Goal: Task Accomplishment & Management: Manage account settings

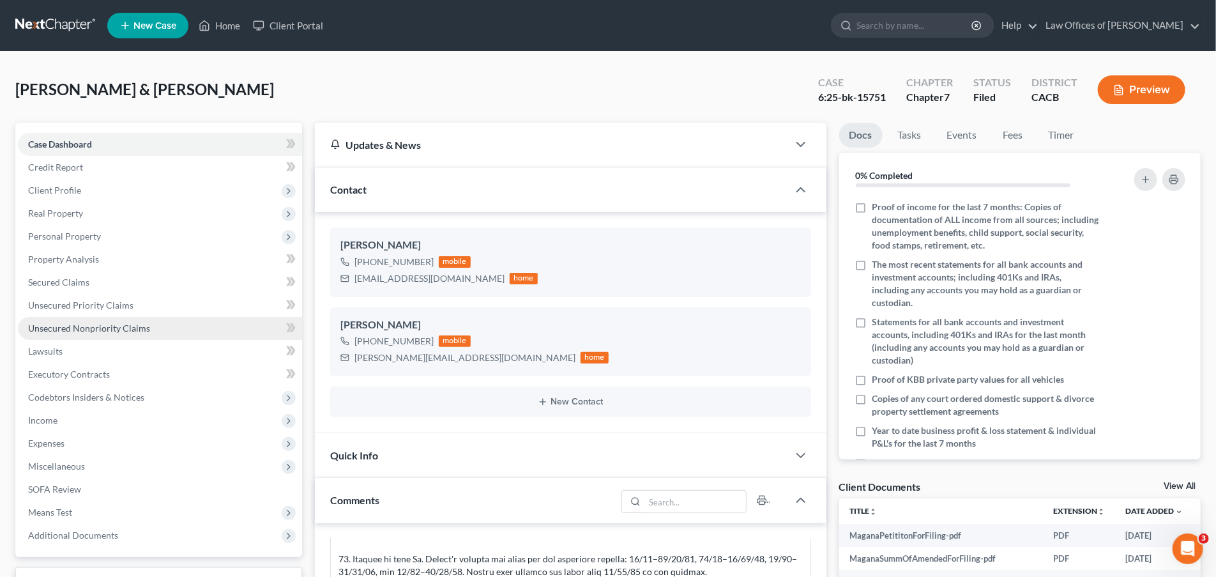
click at [137, 323] on span "Unsecured Nonpriority Claims" at bounding box center [89, 327] width 122 height 11
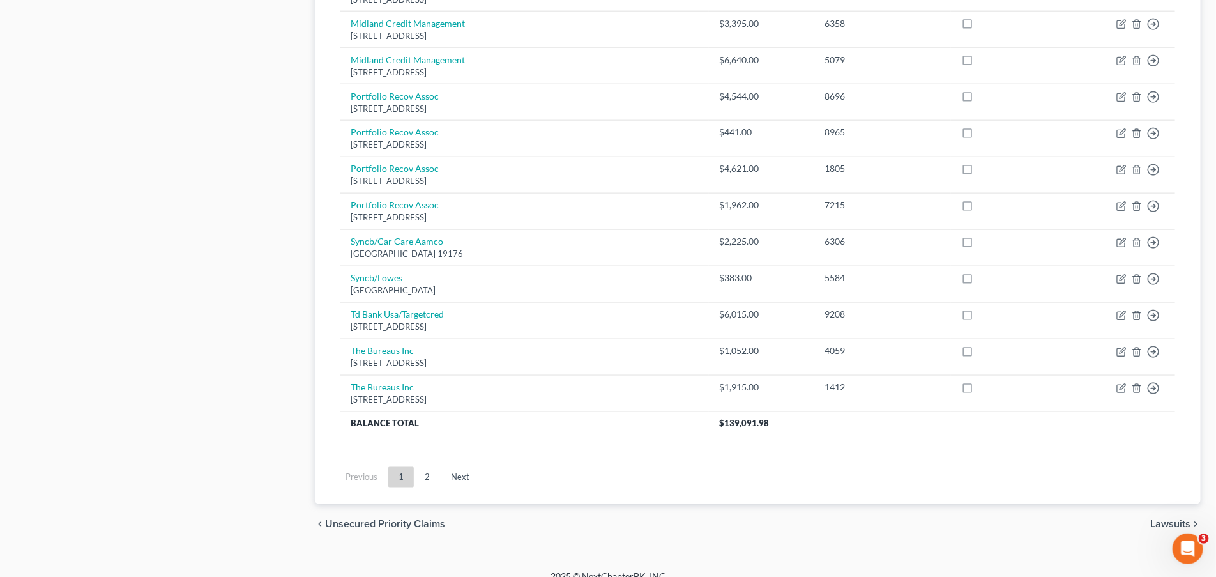
scroll to position [903, 0]
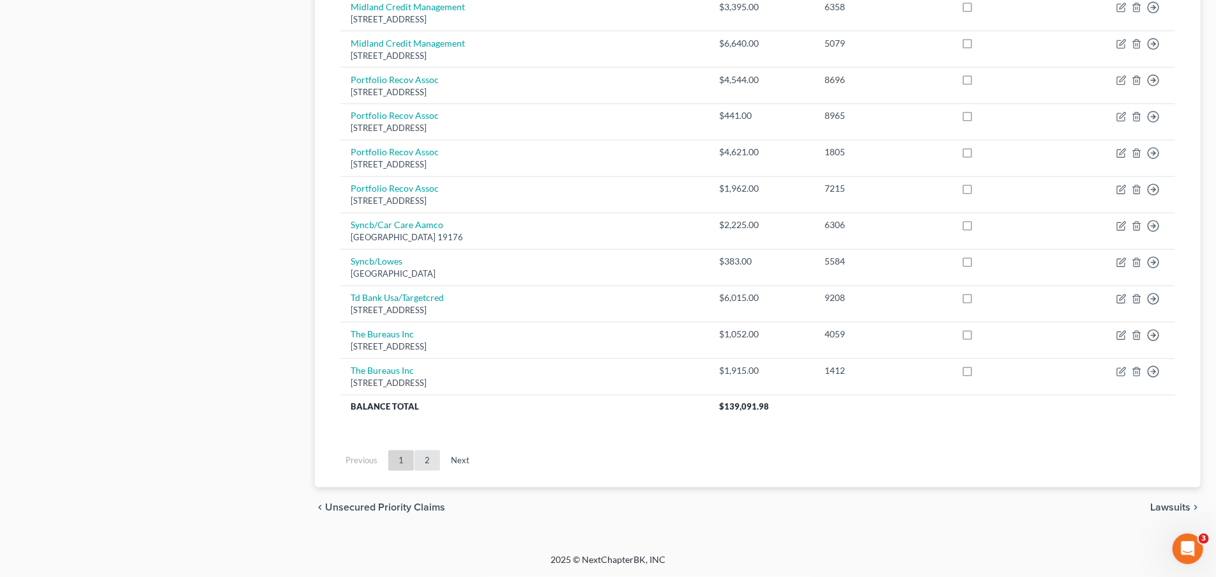
click at [429, 461] on link "2" at bounding box center [427, 460] width 26 height 20
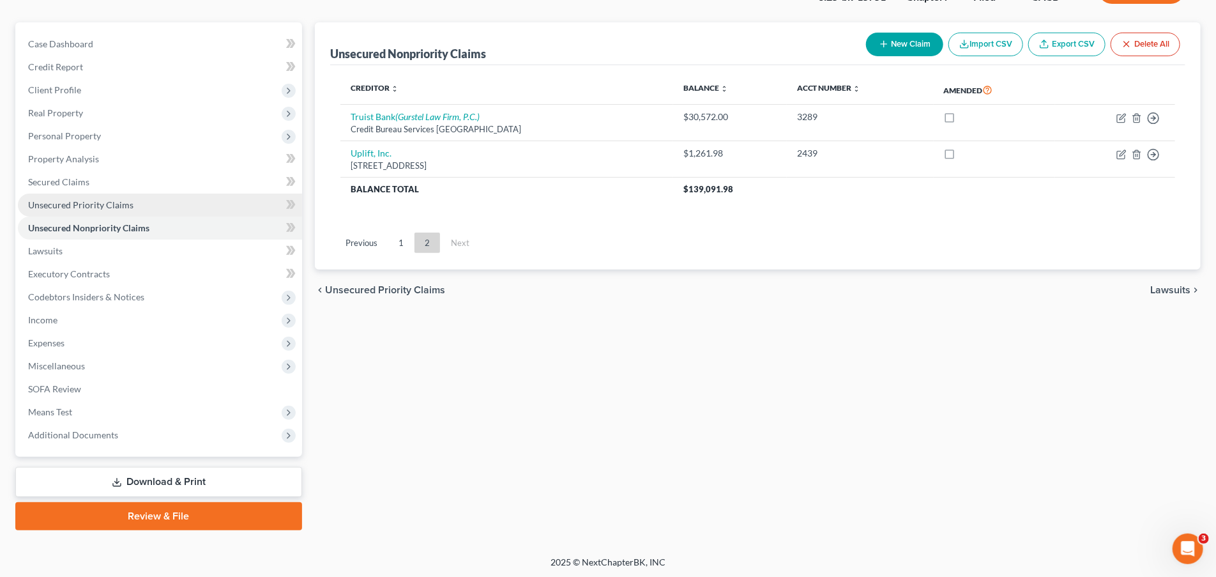
click at [100, 201] on span "Unsecured Priority Claims" at bounding box center [80, 204] width 105 height 11
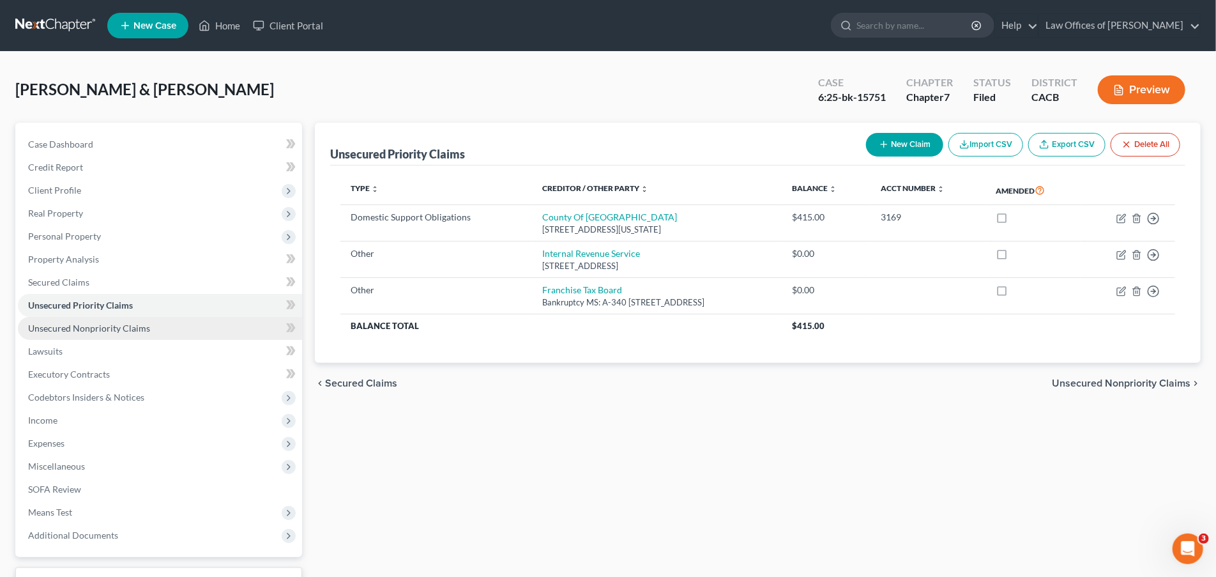
click at [118, 328] on span "Unsecured Nonpriority Claims" at bounding box center [89, 327] width 122 height 11
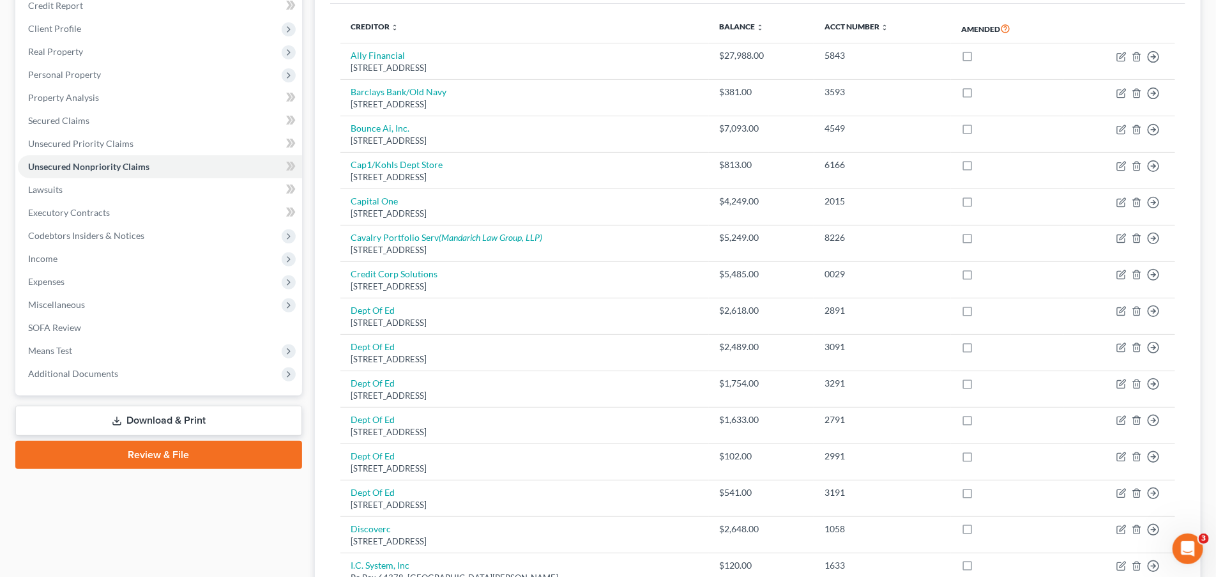
scroll to position [84, 0]
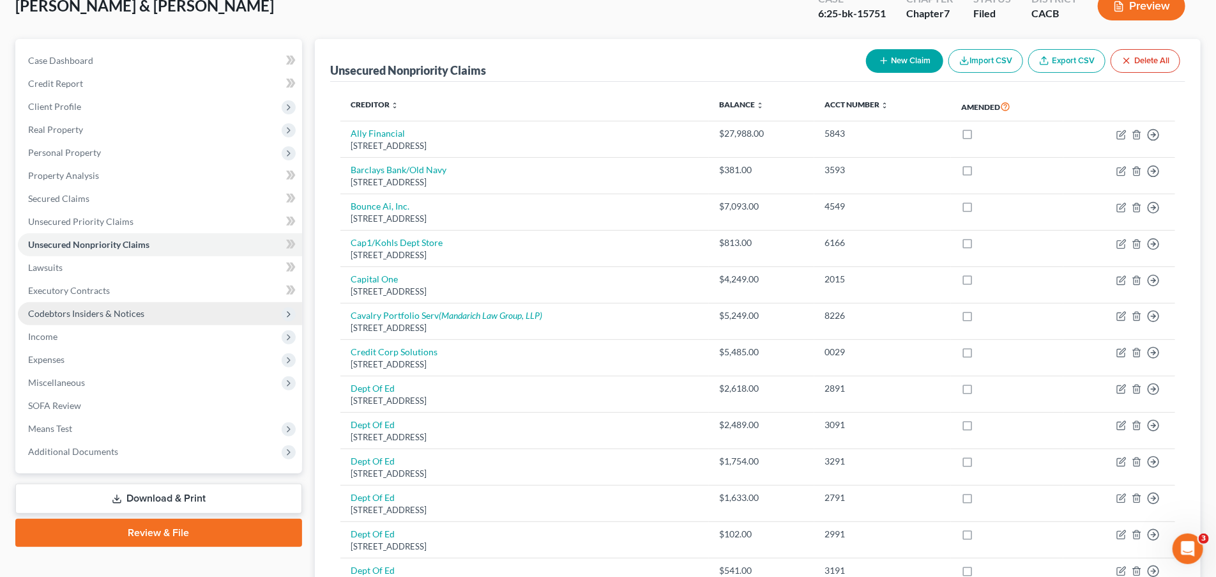
click at [89, 315] on span "Codebtors Insiders & Notices" at bounding box center [86, 313] width 116 height 11
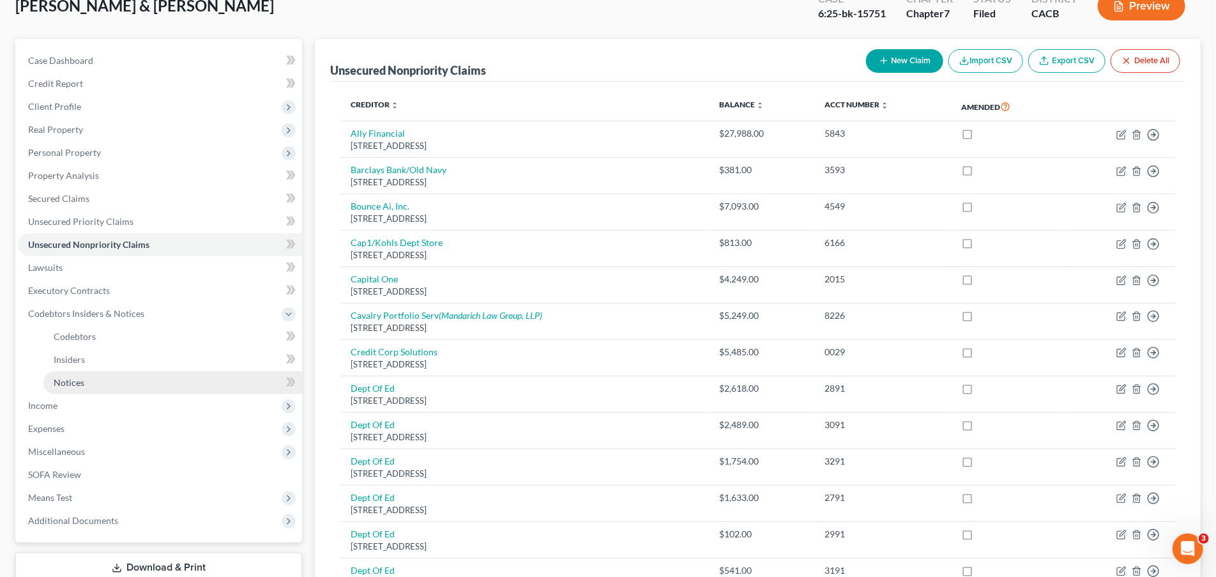
click at [116, 375] on link "Notices" at bounding box center [172, 382] width 259 height 23
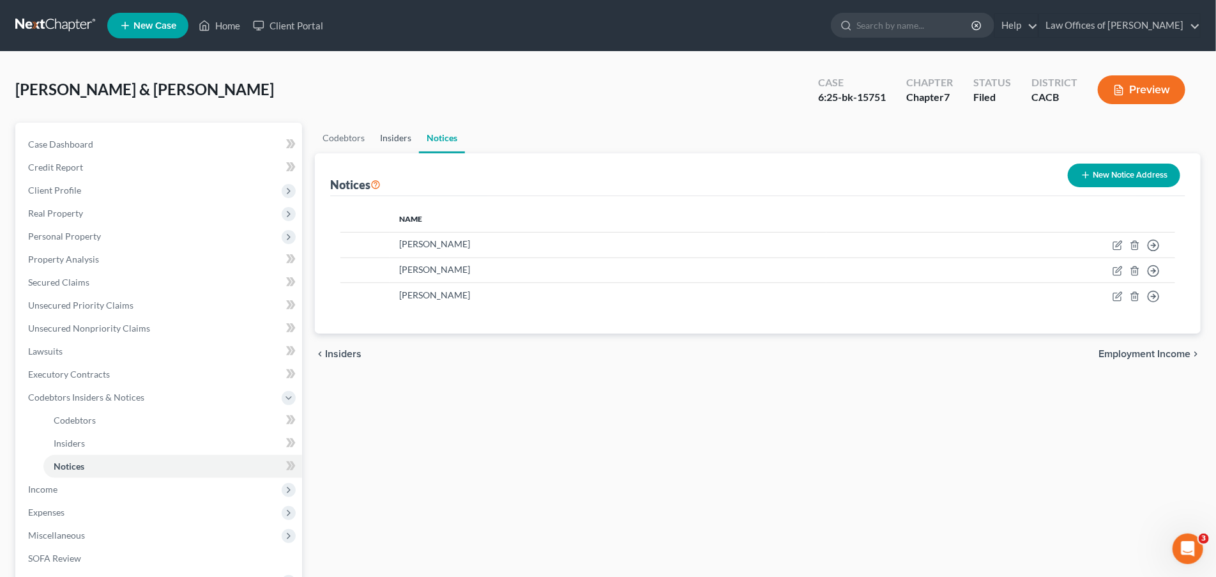
click at [393, 130] on link "Insiders" at bounding box center [395, 138] width 47 height 31
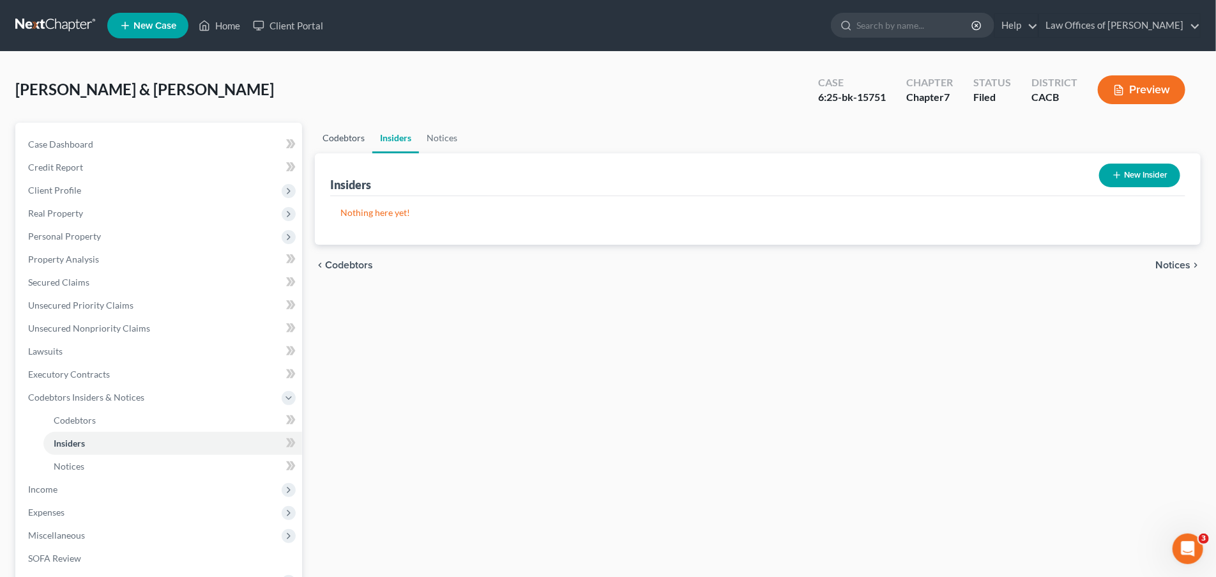
click at [354, 136] on link "Codebtors" at bounding box center [343, 138] width 57 height 31
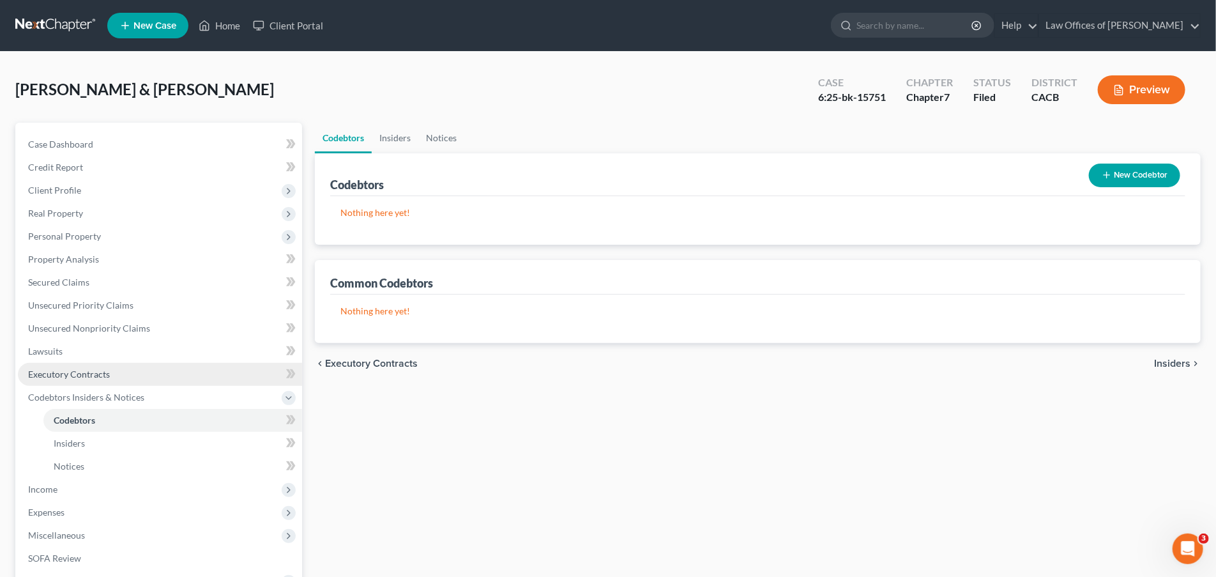
click at [128, 374] on link "Executory Contracts" at bounding box center [160, 374] width 284 height 23
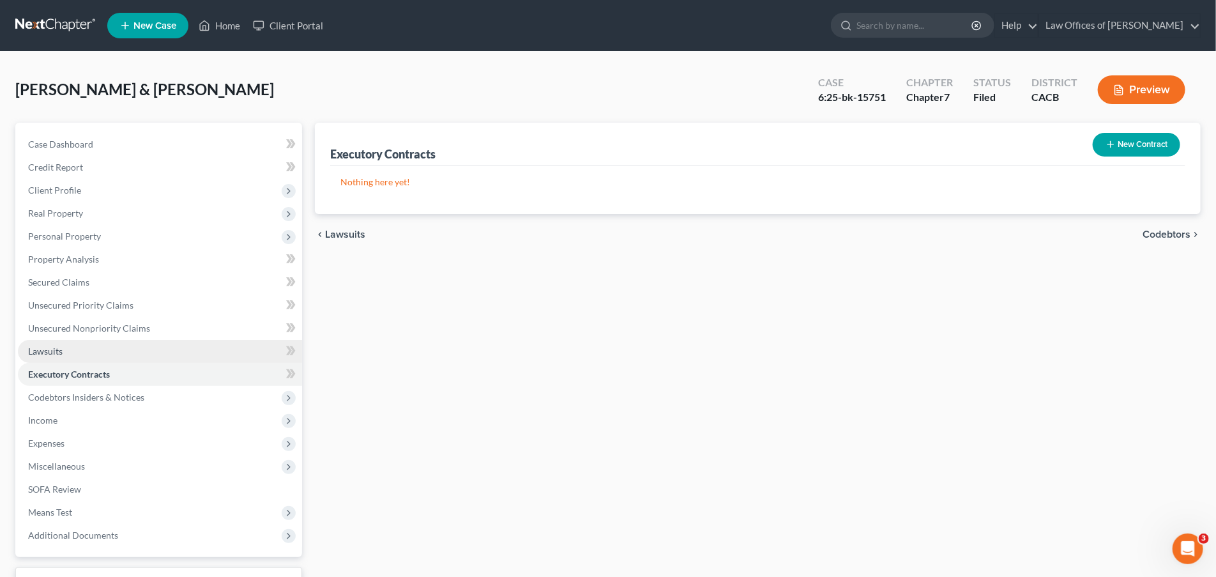
click at [123, 346] on link "Lawsuits" at bounding box center [160, 351] width 284 height 23
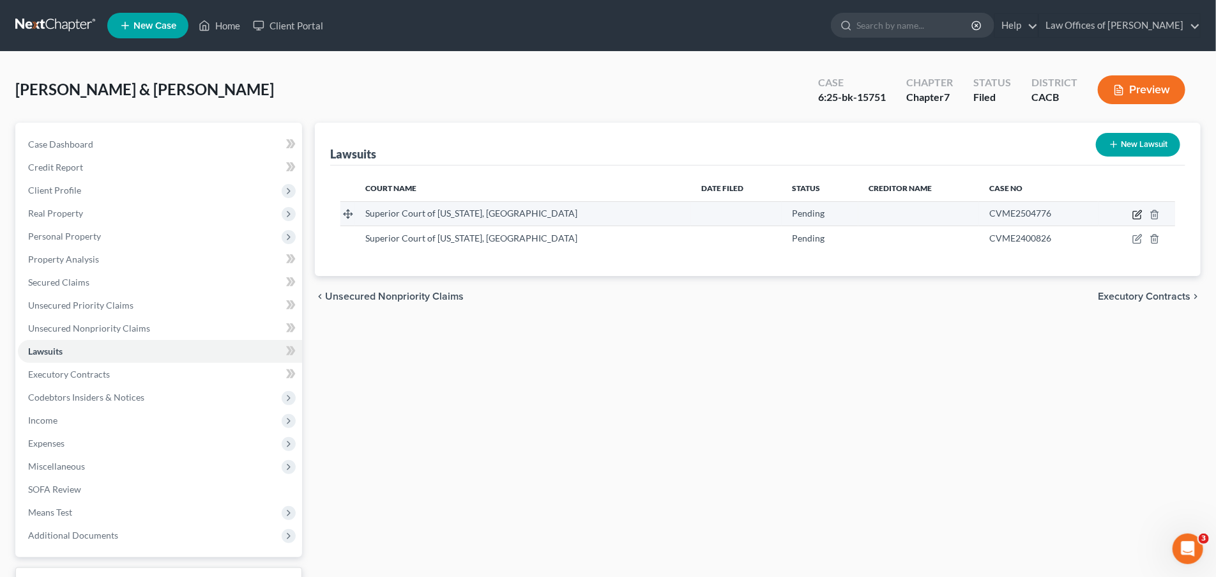
click at [1135, 215] on icon "button" at bounding box center [1138, 213] width 6 height 6
select select "4"
select select "0"
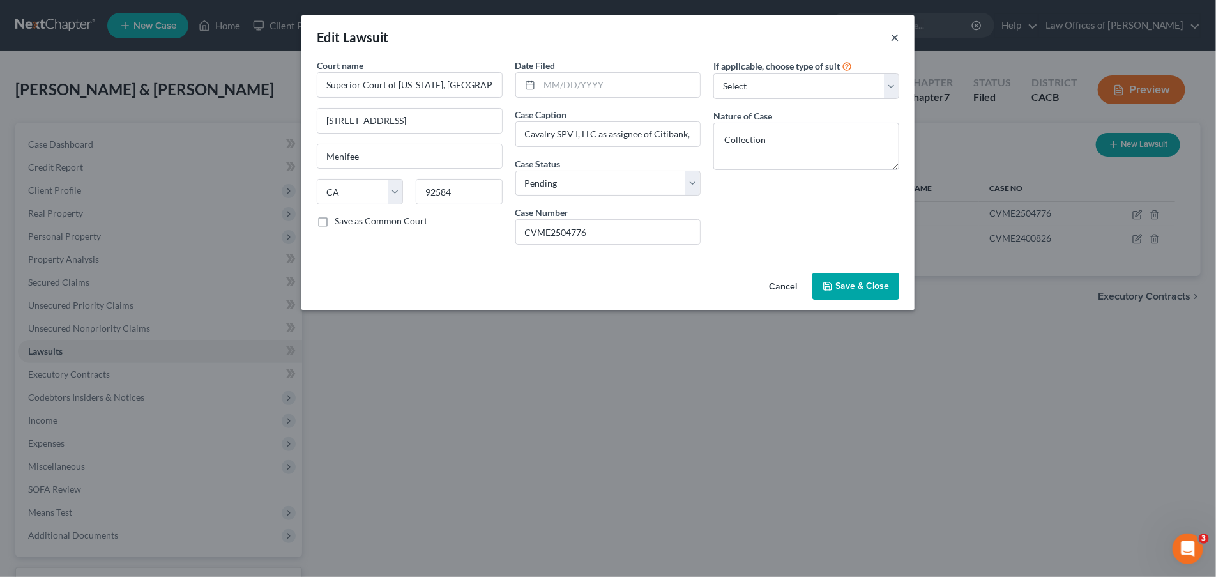
click at [897, 38] on button "×" at bounding box center [894, 36] width 9 height 15
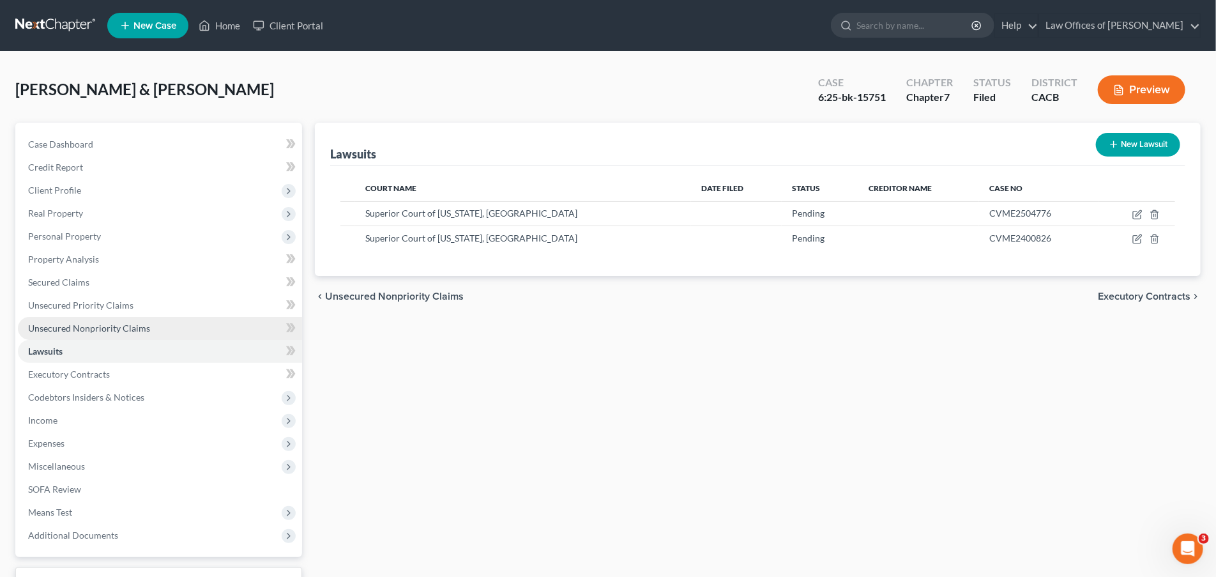
click at [236, 322] on link "Unsecured Nonpriority Claims" at bounding box center [160, 328] width 284 height 23
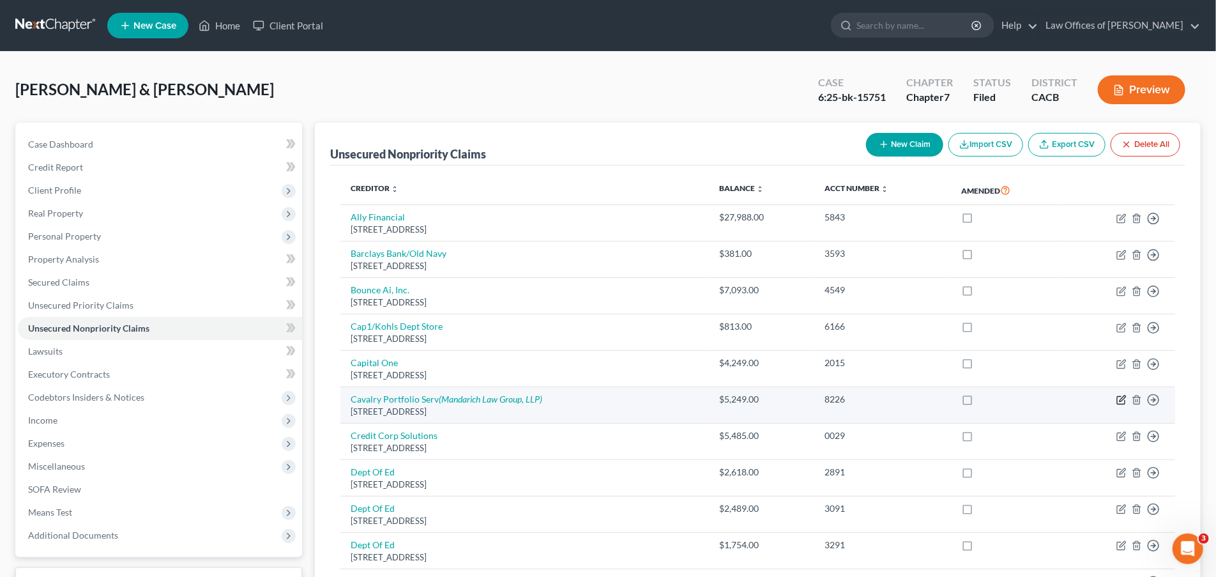
click at [1121, 398] on icon "button" at bounding box center [1122, 399] width 6 height 6
select select "6"
select select "14"
select select "1"
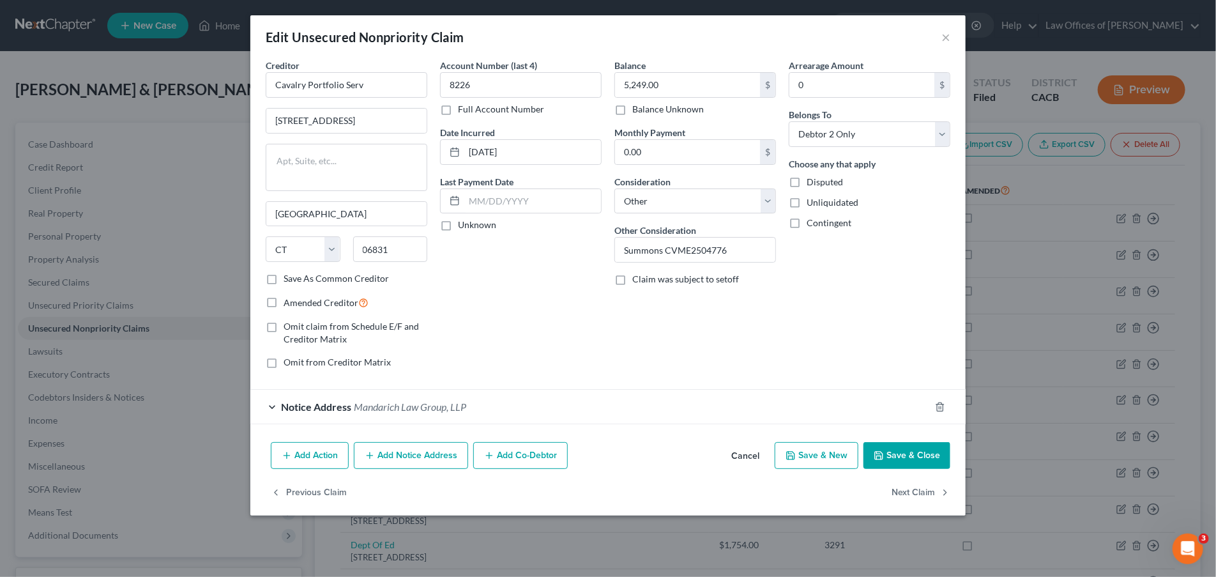
click at [324, 409] on span "Notice Address" at bounding box center [316, 406] width 70 height 12
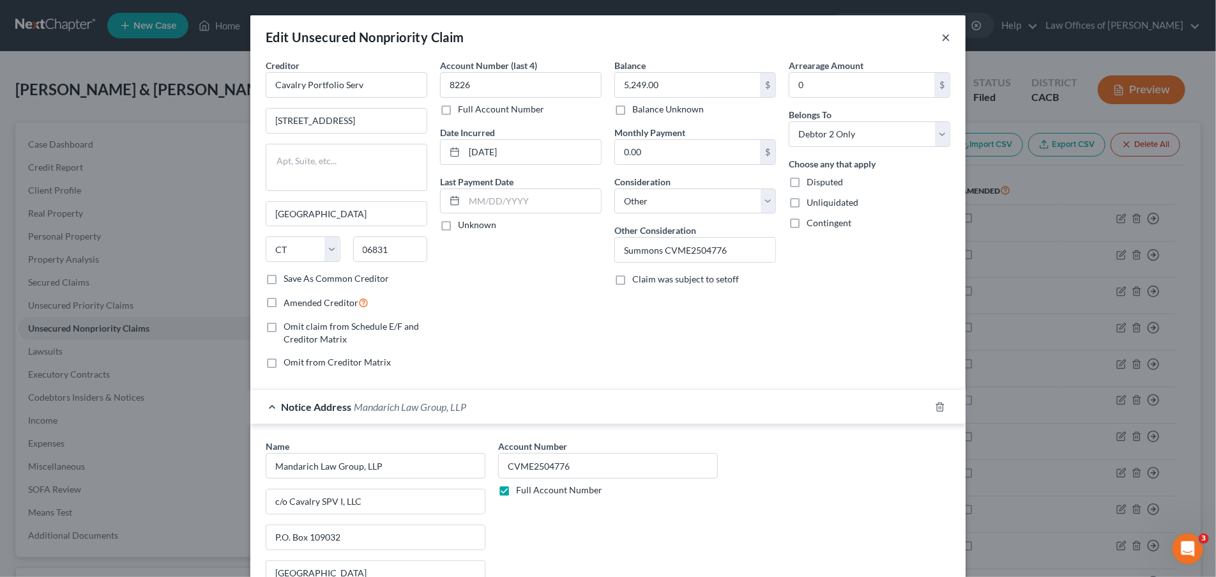
click at [945, 34] on button "×" at bounding box center [945, 36] width 9 height 15
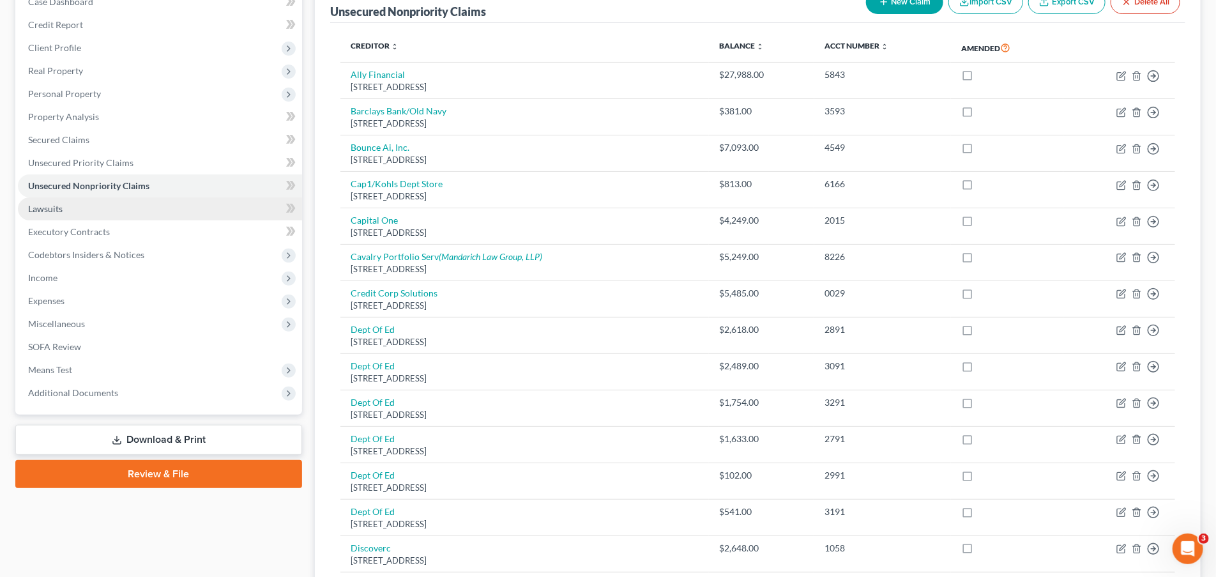
scroll to position [154, 0]
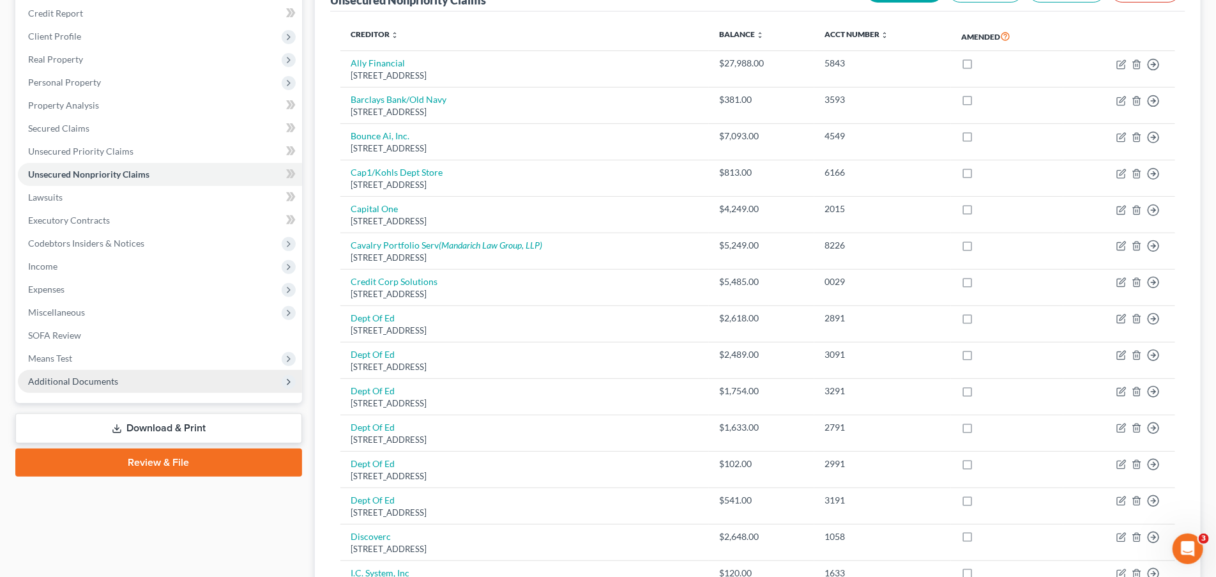
click at [238, 387] on span "Additional Documents" at bounding box center [160, 381] width 284 height 23
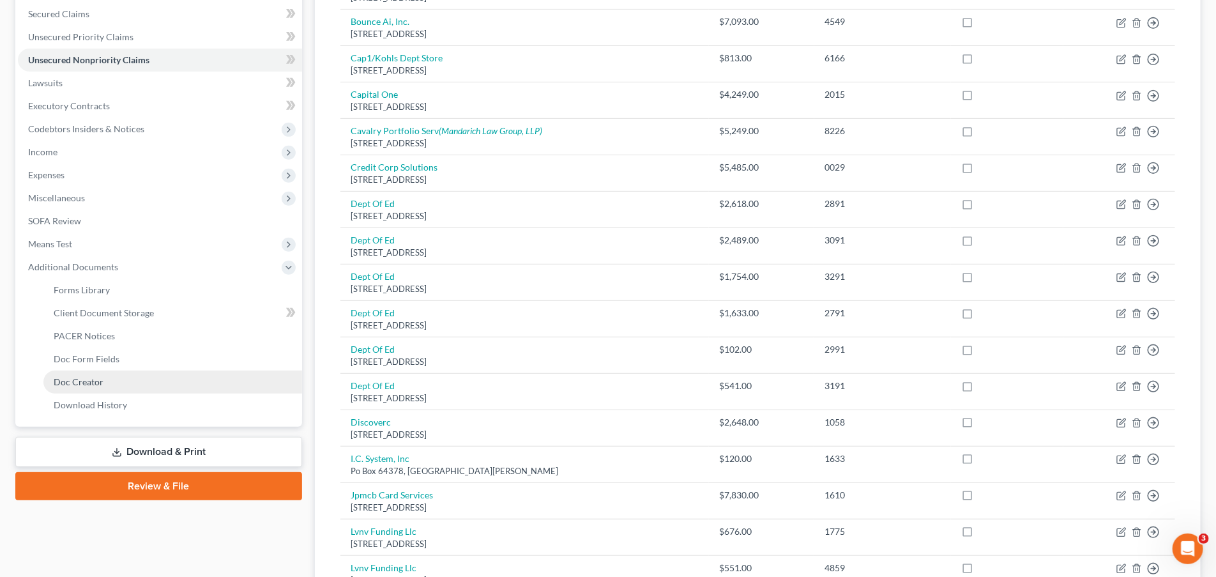
scroll to position [298, 0]
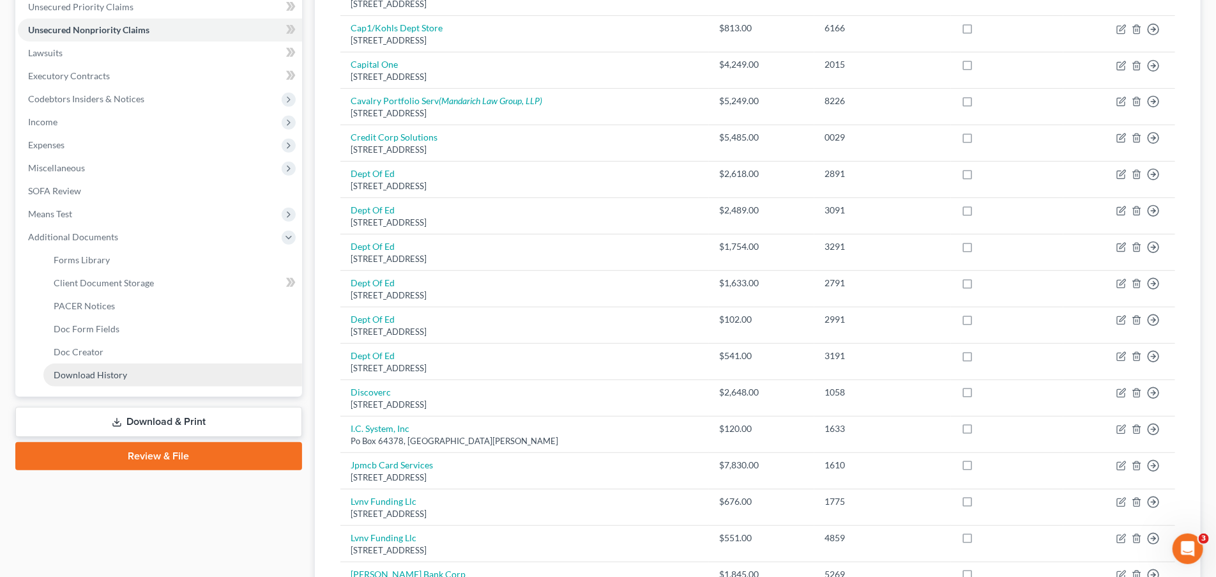
click at [150, 373] on link "Download History" at bounding box center [172, 374] width 259 height 23
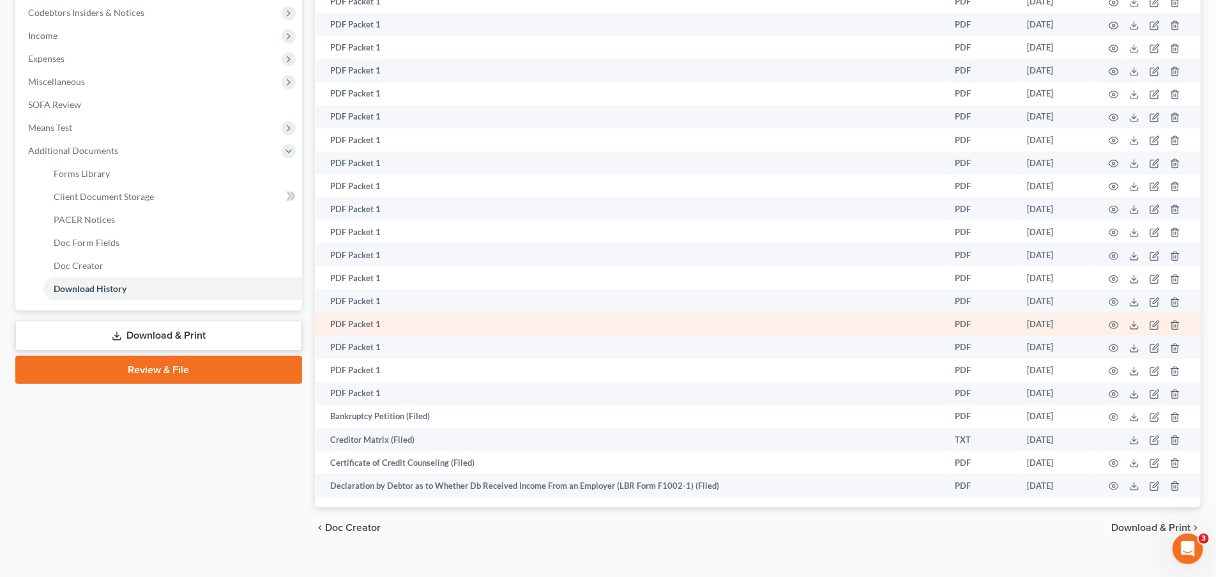
scroll to position [411, 0]
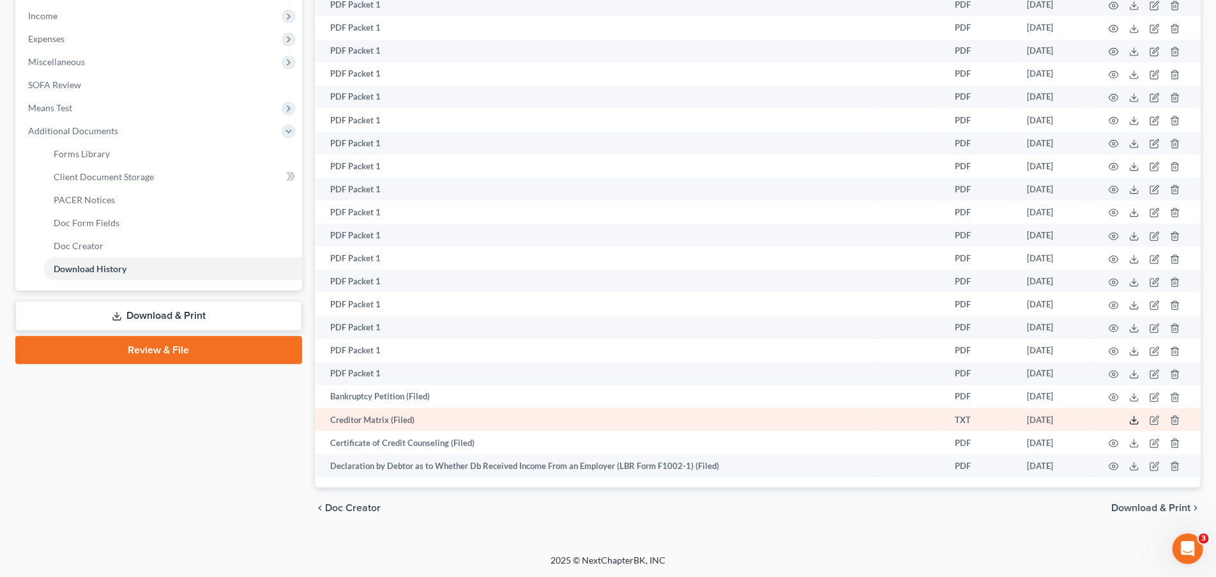
click at [1135, 421] on icon at bounding box center [1134, 420] width 10 height 10
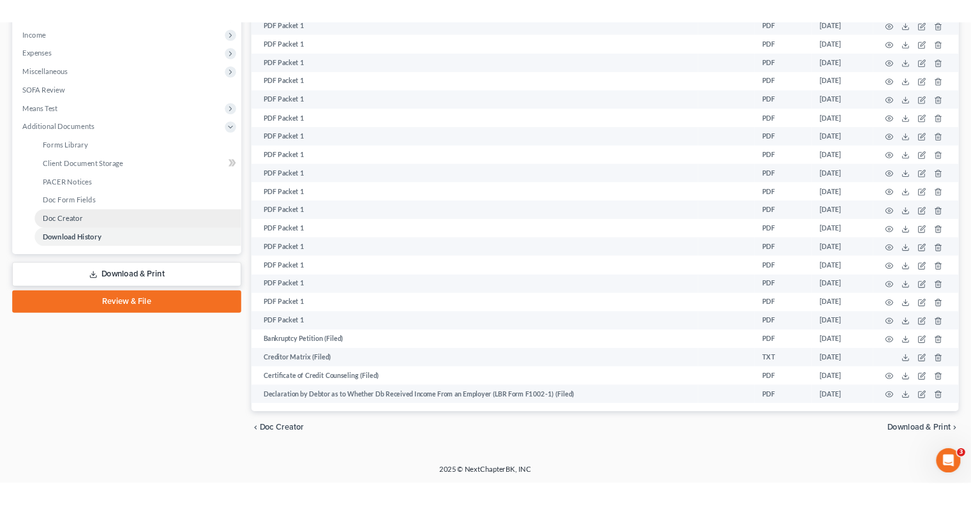
scroll to position [401, 0]
